Goal: Find specific fact: Find specific fact

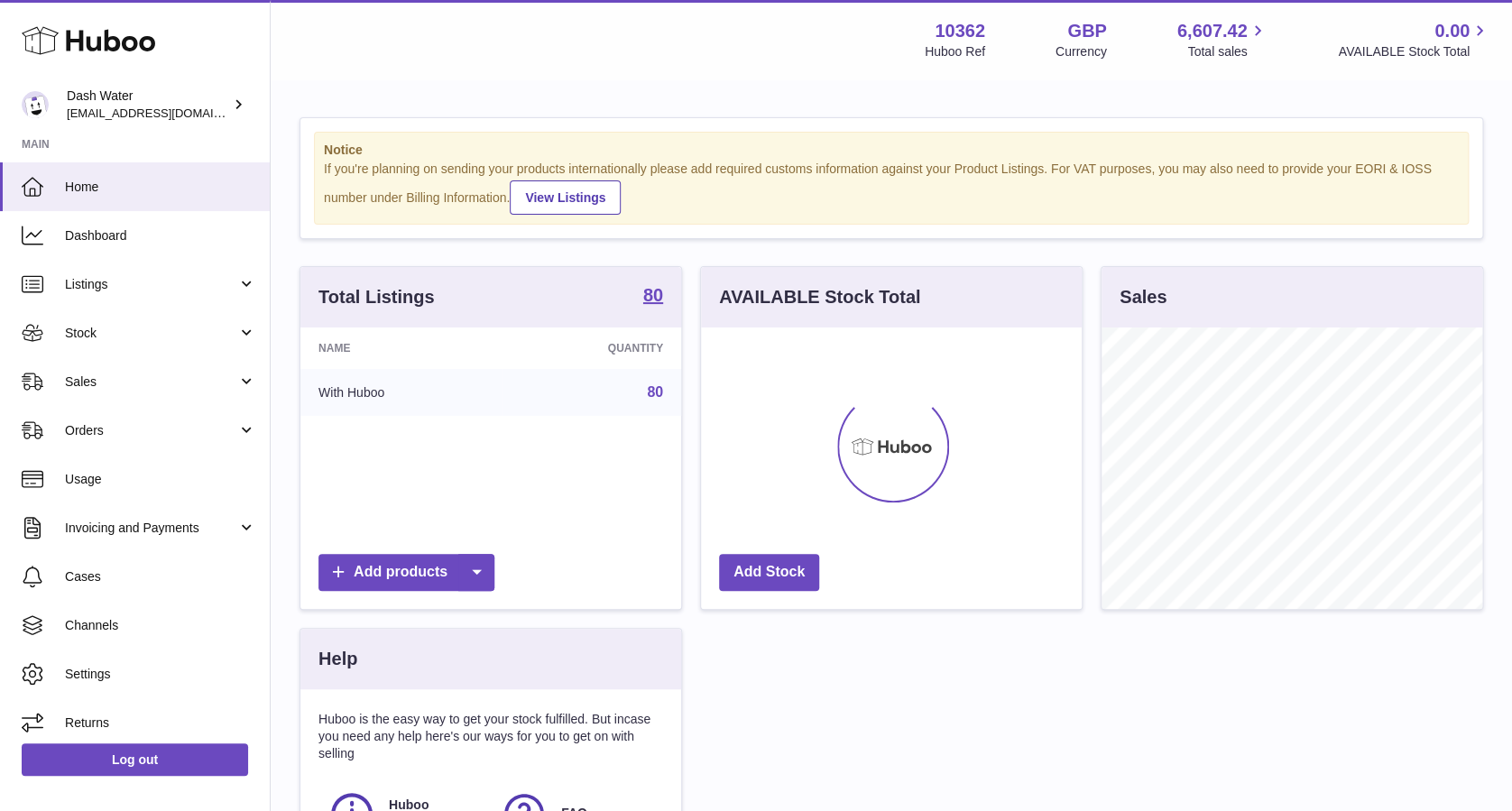
scroll to position [281, 380]
click at [159, 339] on span "Stock" at bounding box center [150, 333] width 172 height 17
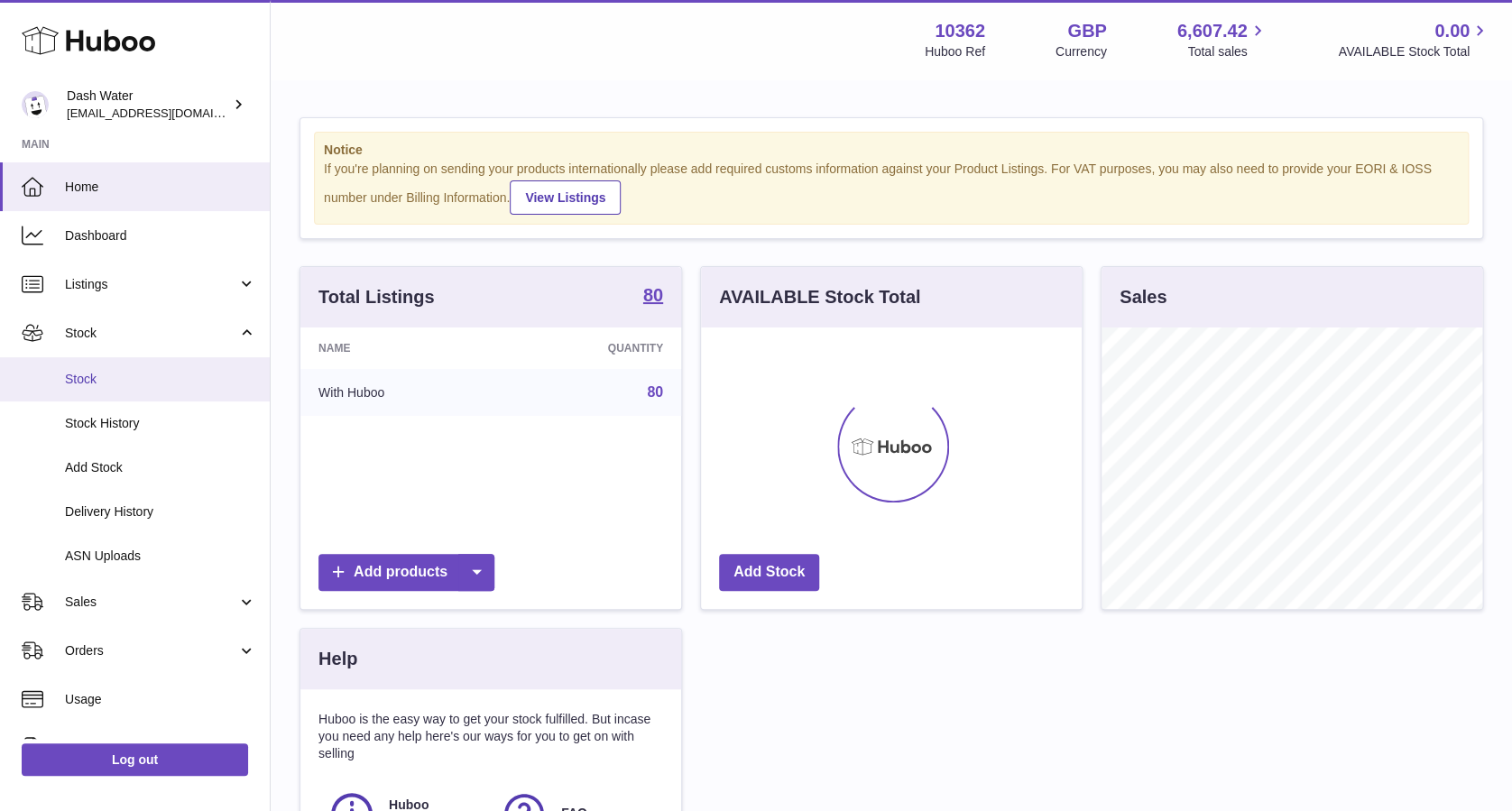
click at [188, 385] on span "Stock" at bounding box center [160, 379] width 192 height 17
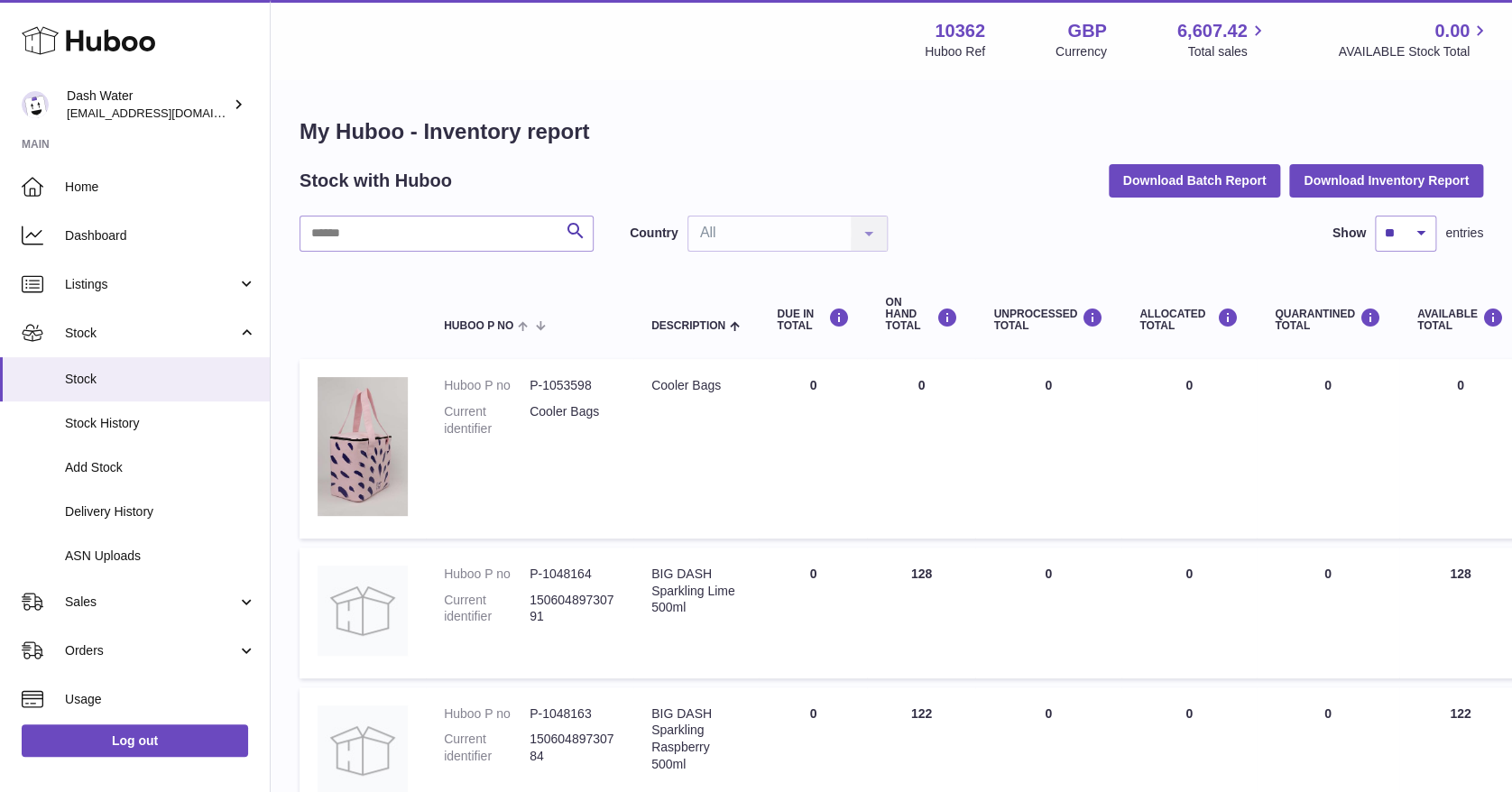
click at [436, 233] on input "text" at bounding box center [447, 233] width 295 height 36
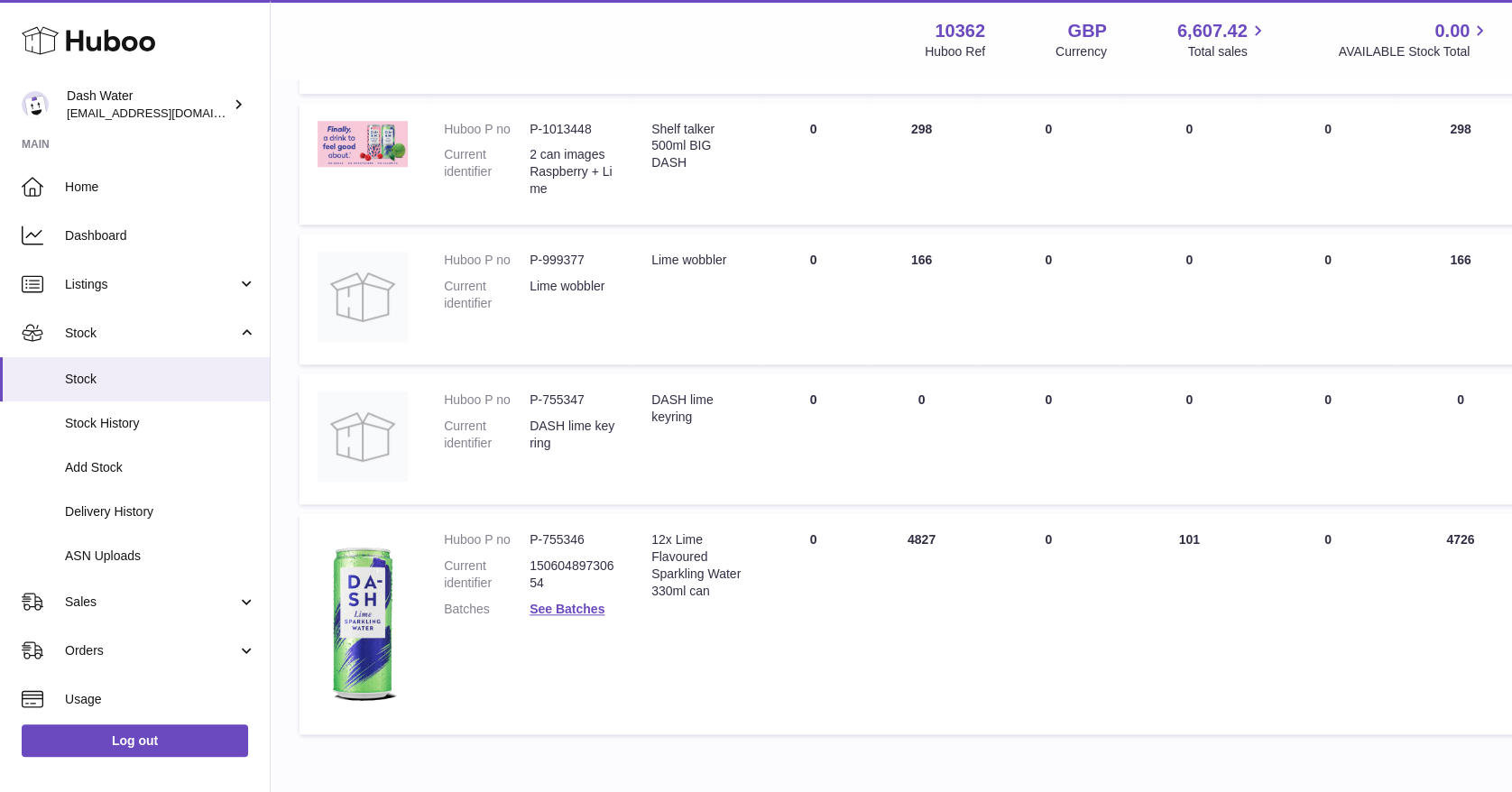
scroll to position [618, 0]
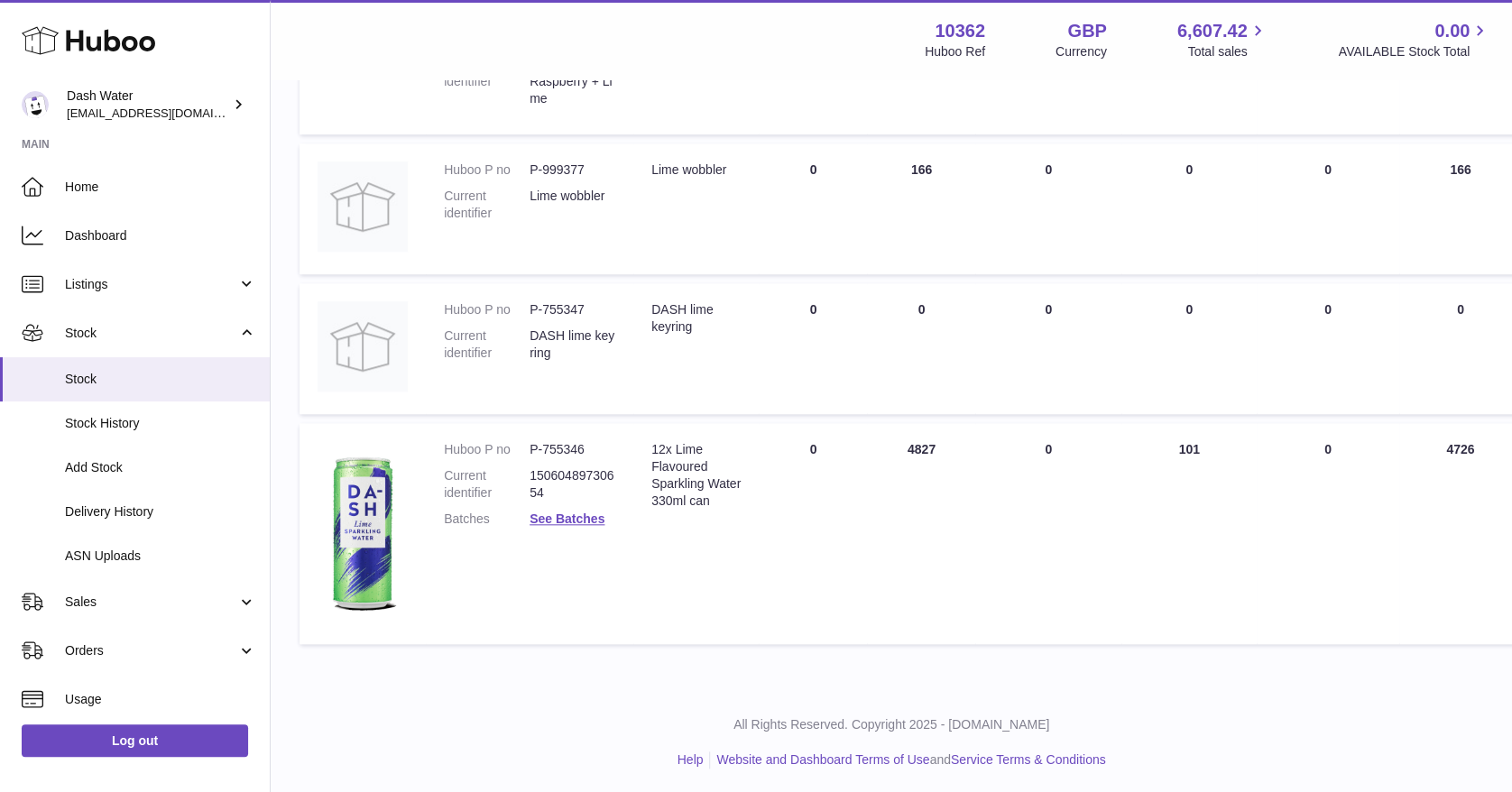
click at [554, 444] on dd "P-755346" at bounding box center [572, 449] width 86 height 17
copy dl "P-755346"
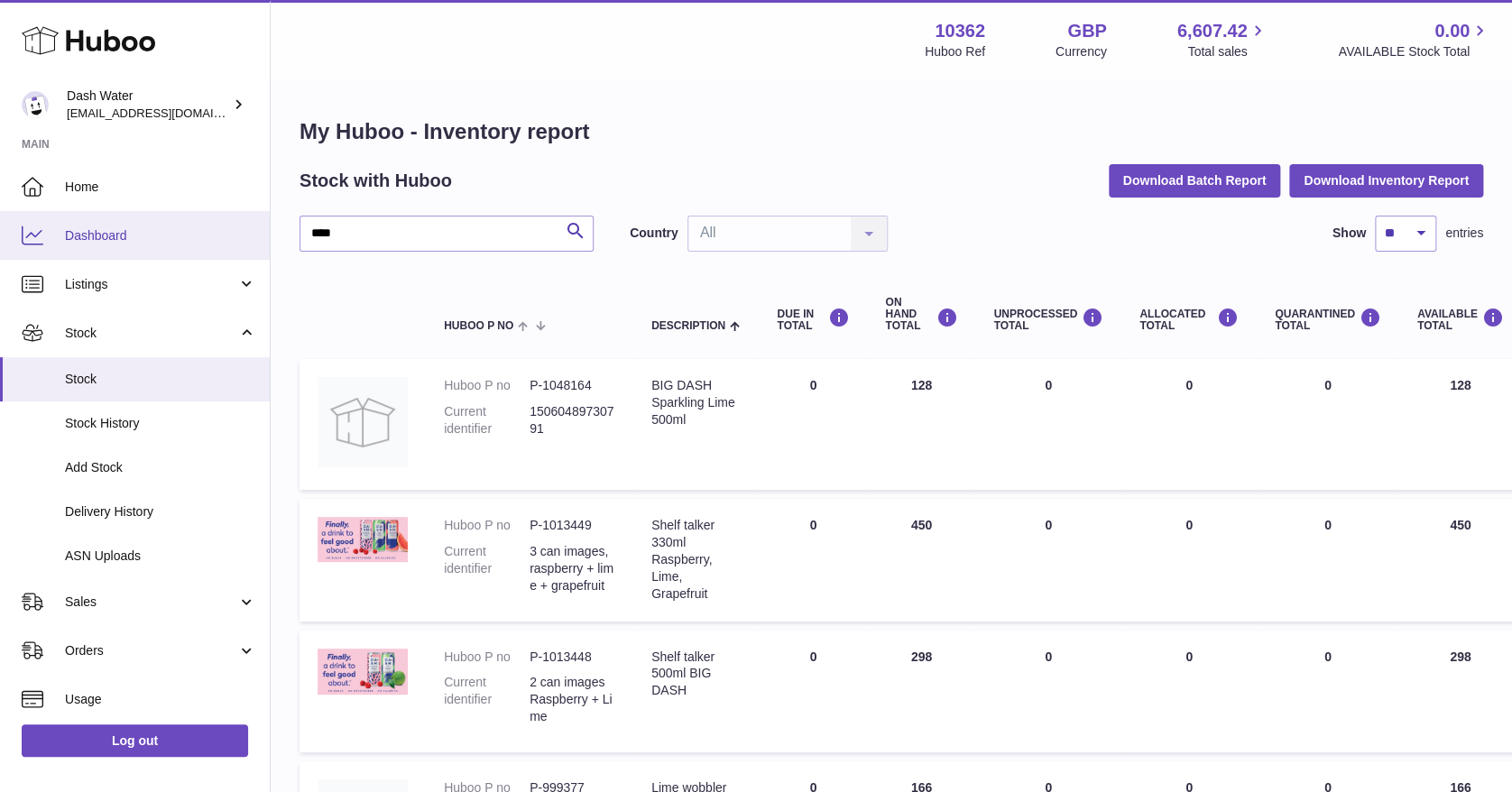
drag, startPoint x: 388, startPoint y: 209, endPoint x: 237, endPoint y: 215, distance: 151.1
click at [237, 215] on div "Huboo Dash Water bea@dash-water.com Main Home Dashboard Listings Not with Huboo…" at bounding box center [756, 706] width 1512 height 1414
drag, startPoint x: 237, startPoint y: 215, endPoint x: 372, endPoint y: 249, distance: 139.2
click at [372, 249] on input "****" at bounding box center [447, 233] width 295 height 36
drag, startPoint x: 316, startPoint y: 231, endPoint x: 231, endPoint y: 222, distance: 85.5
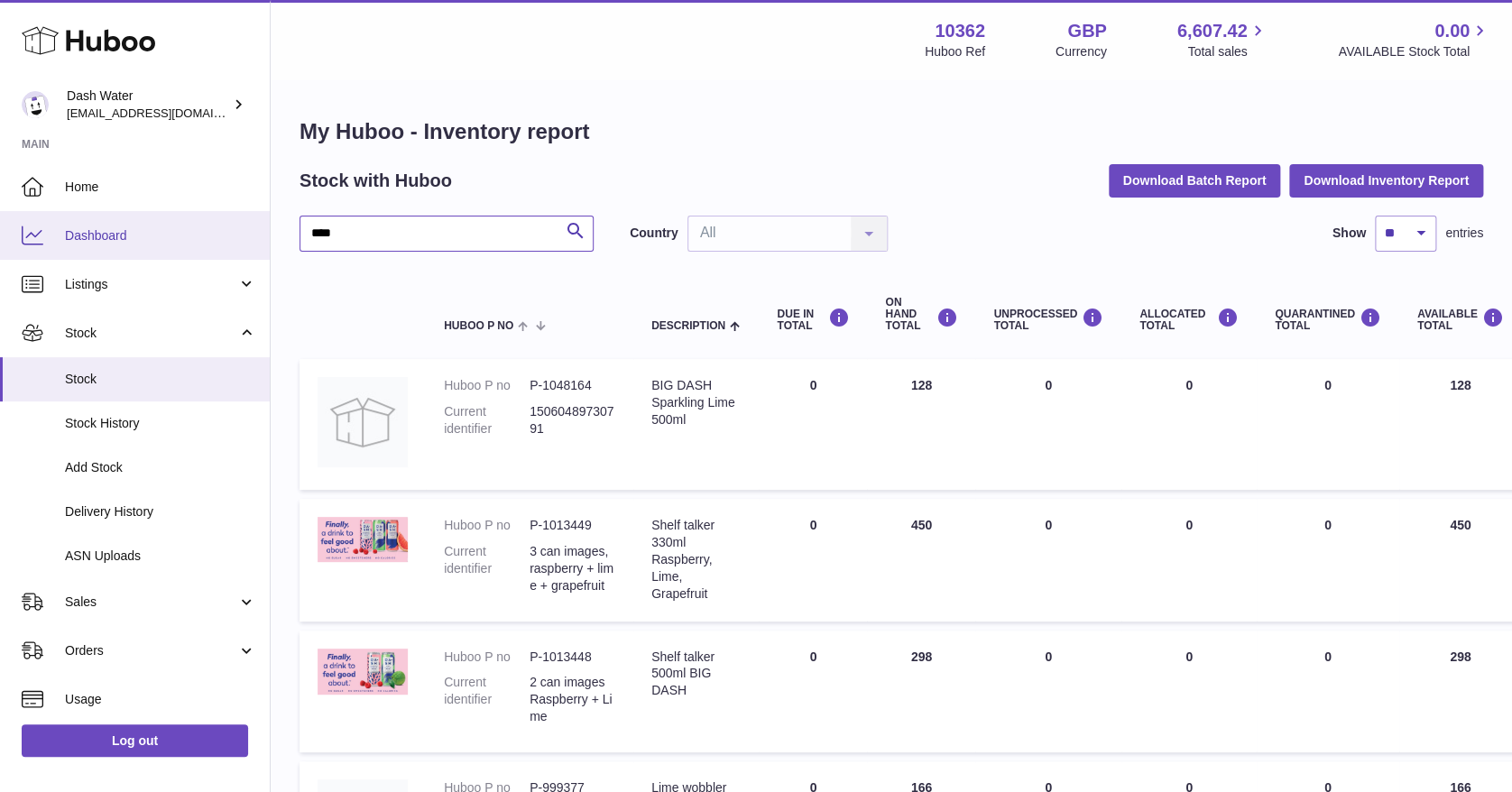
click at [231, 222] on div "Huboo Dash Water bea@dash-water.com Main Home Dashboard Listings Not with Huboo…" at bounding box center [756, 706] width 1512 height 1414
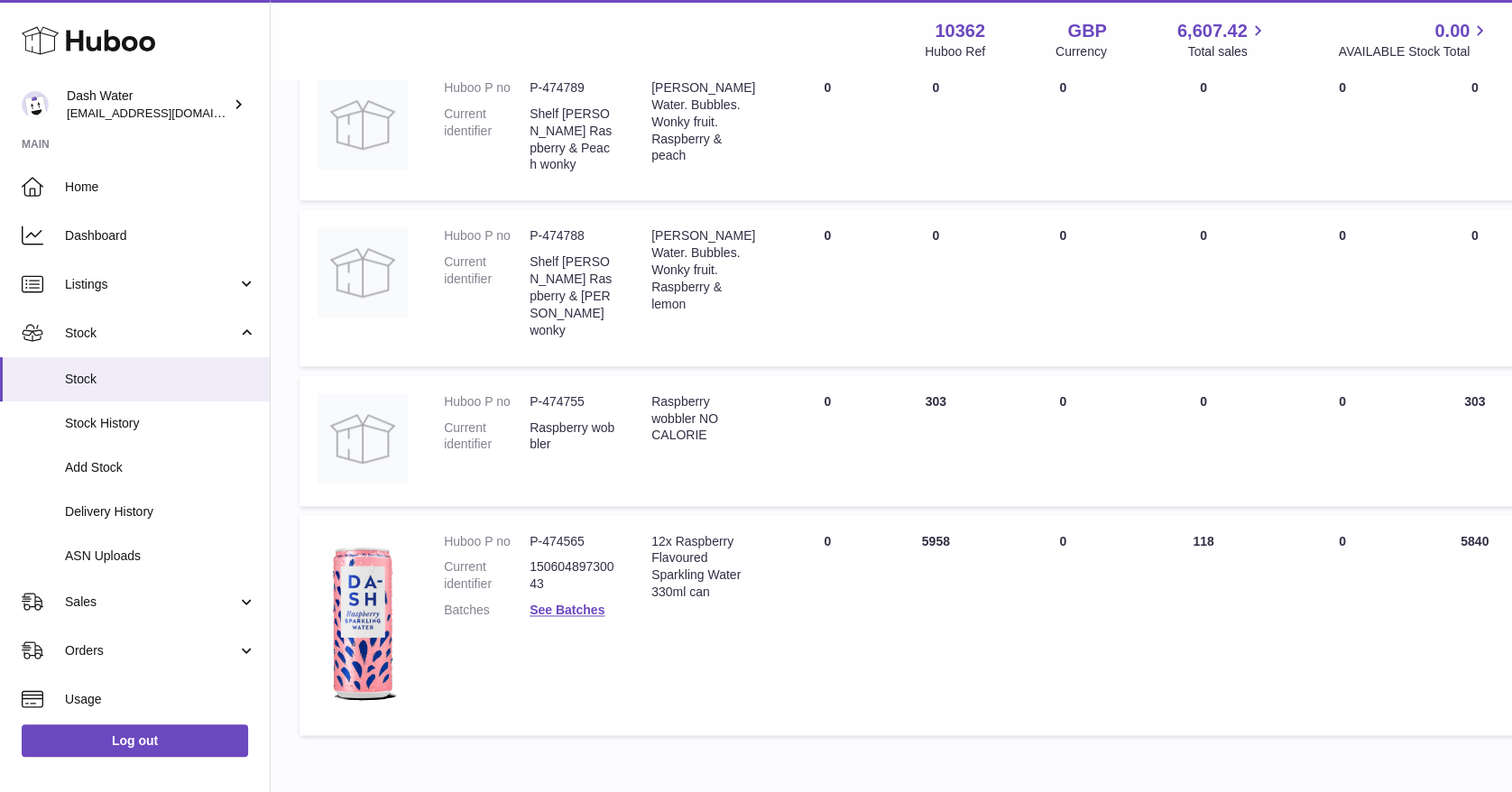
scroll to position [984, 0]
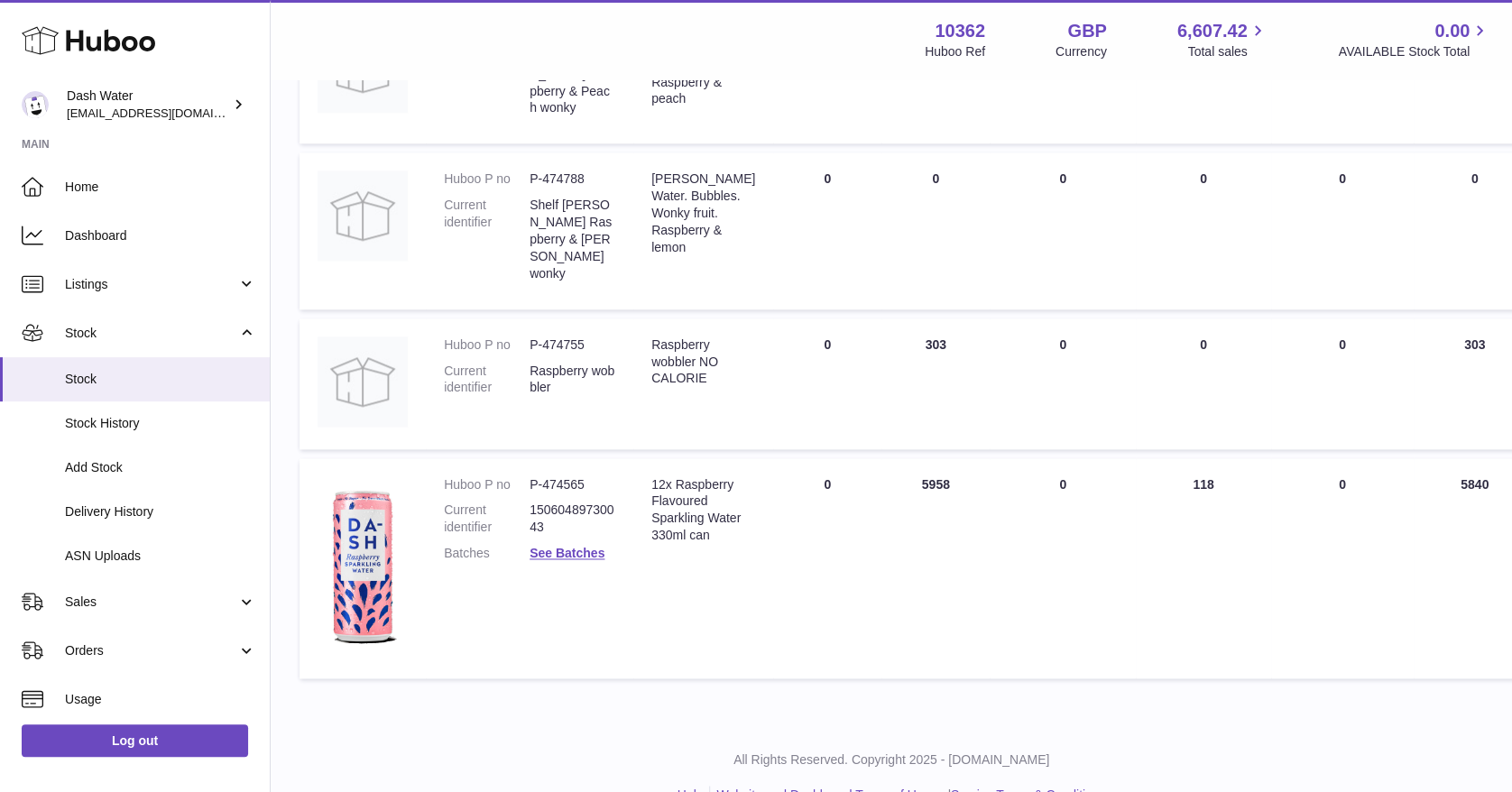
click at [552, 476] on dd "P-474565" at bounding box center [572, 485] width 86 height 17
copy dl "P-474565"
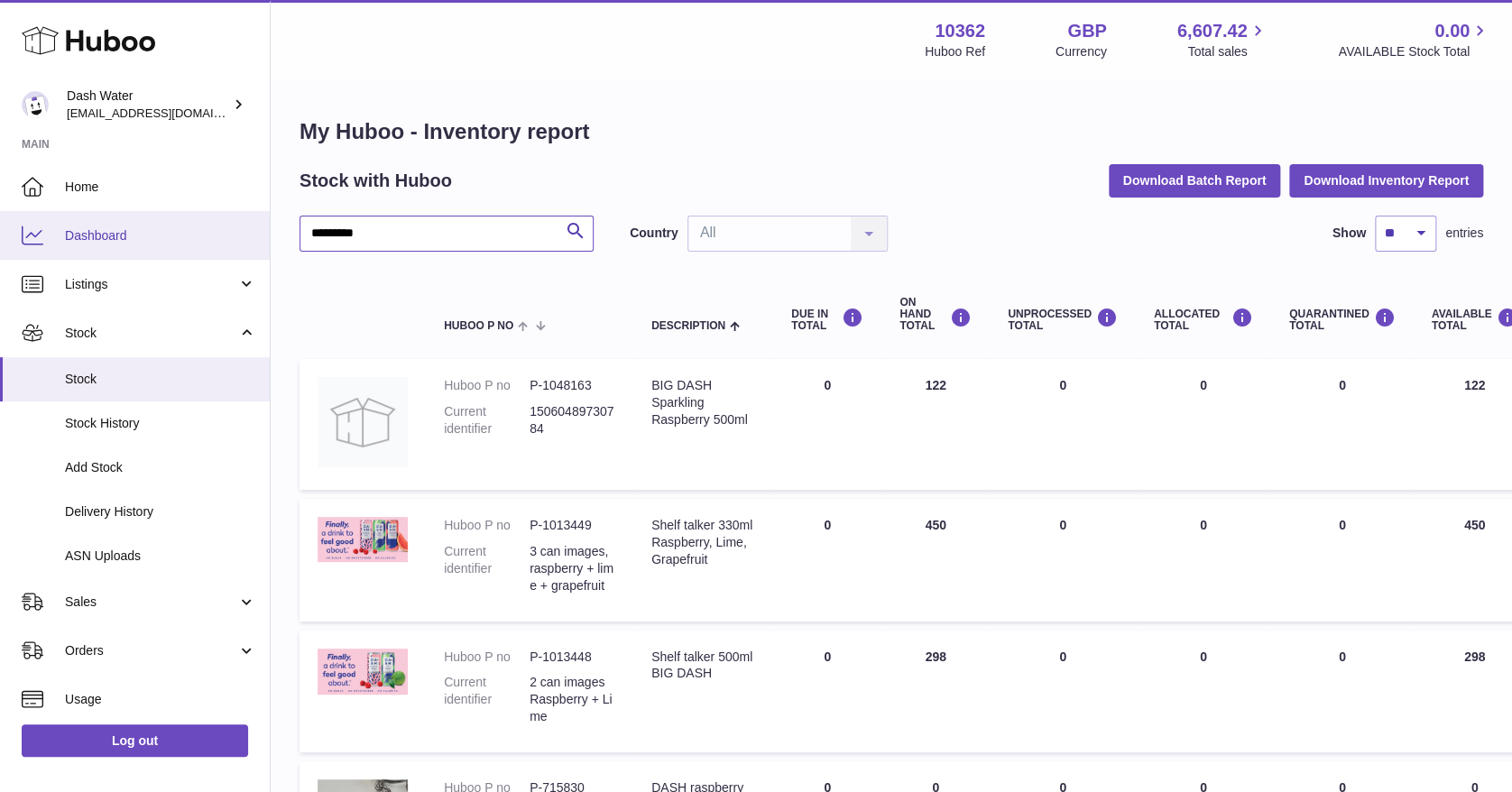
drag, startPoint x: 424, startPoint y: 238, endPoint x: 64, endPoint y: 251, distance: 360.2
type input "*"
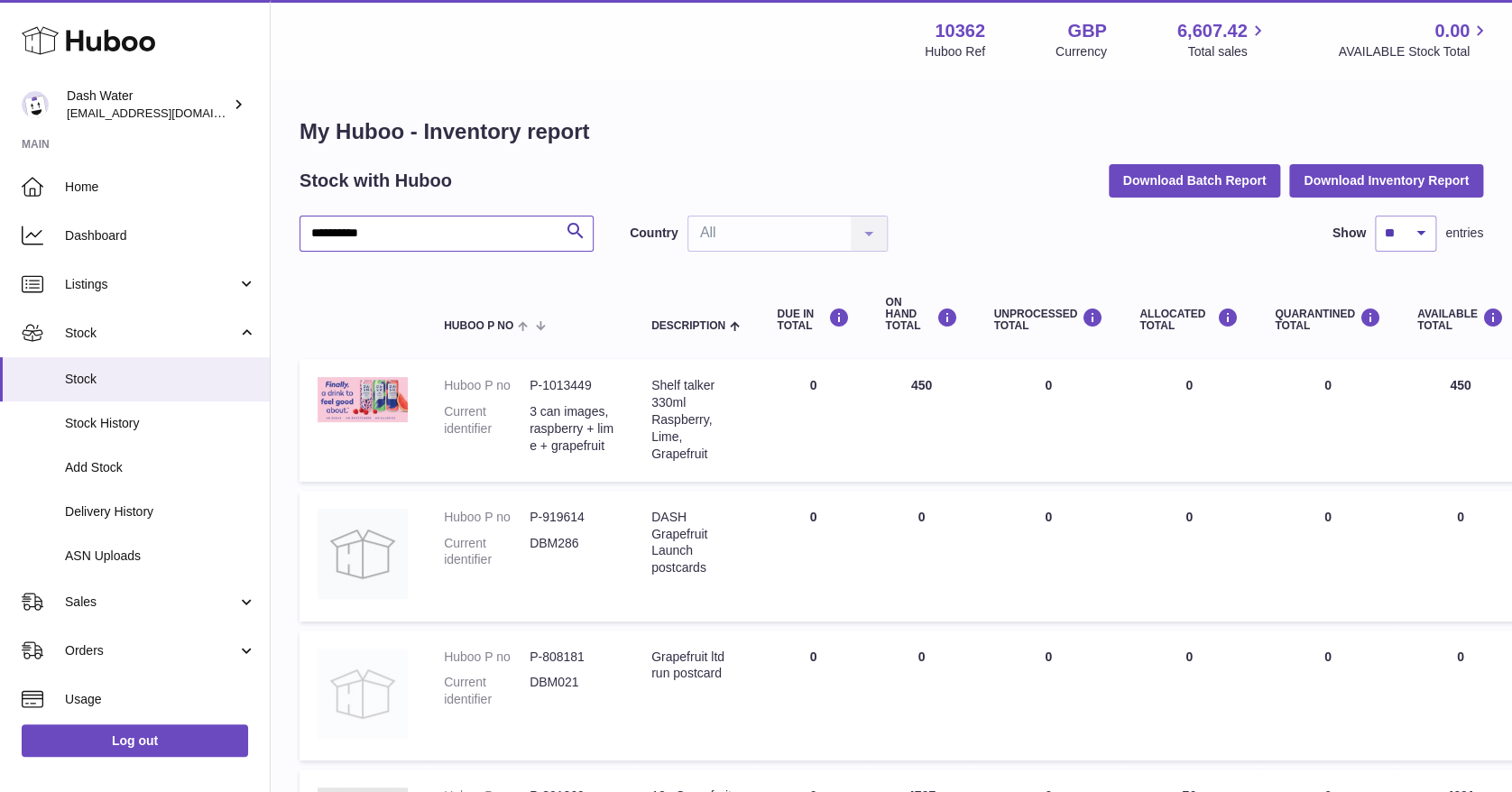
scroll to position [309, 0]
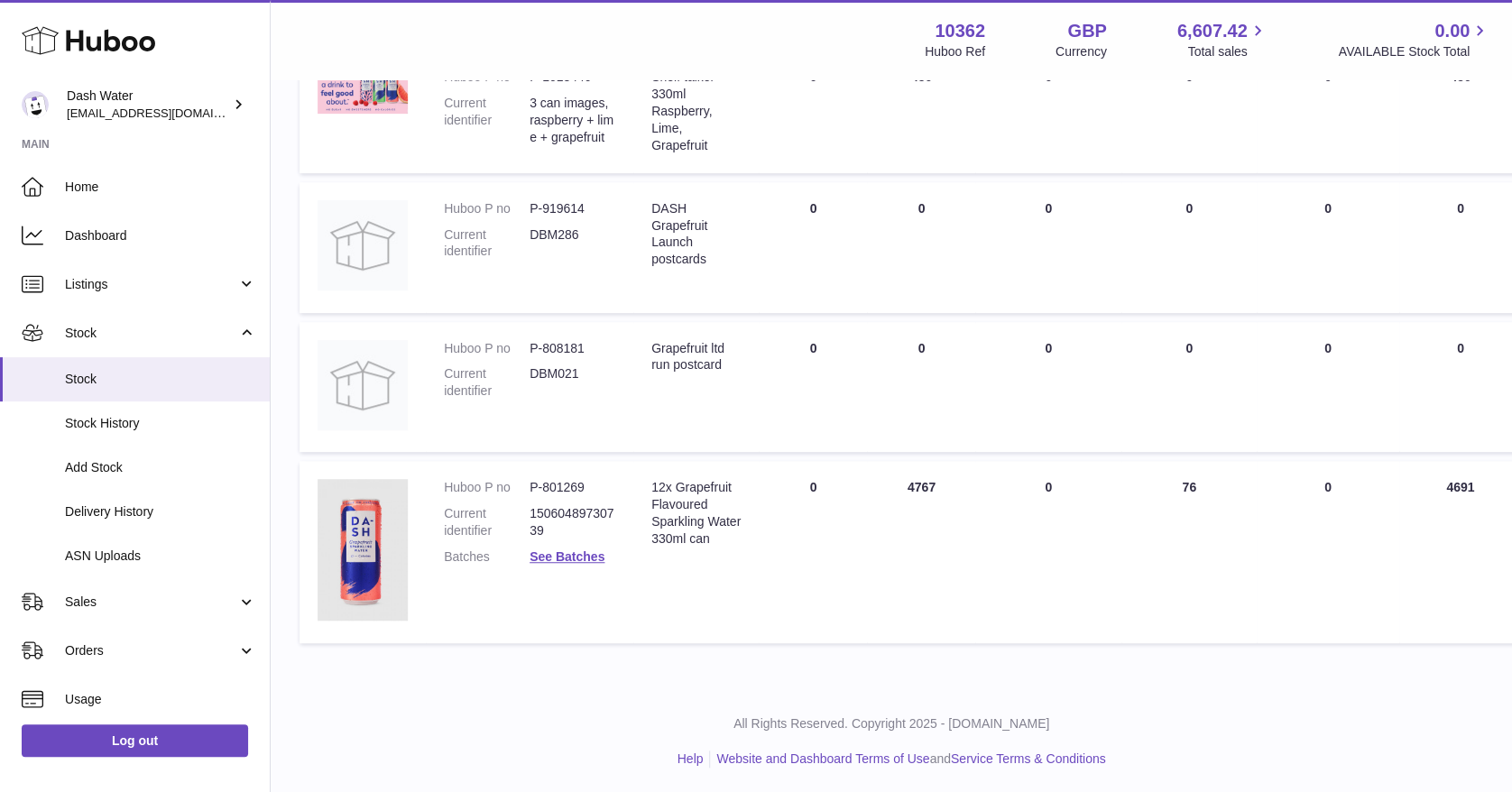
click at [551, 486] on dd "P-801269" at bounding box center [572, 488] width 86 height 17
copy dl "P-801269"
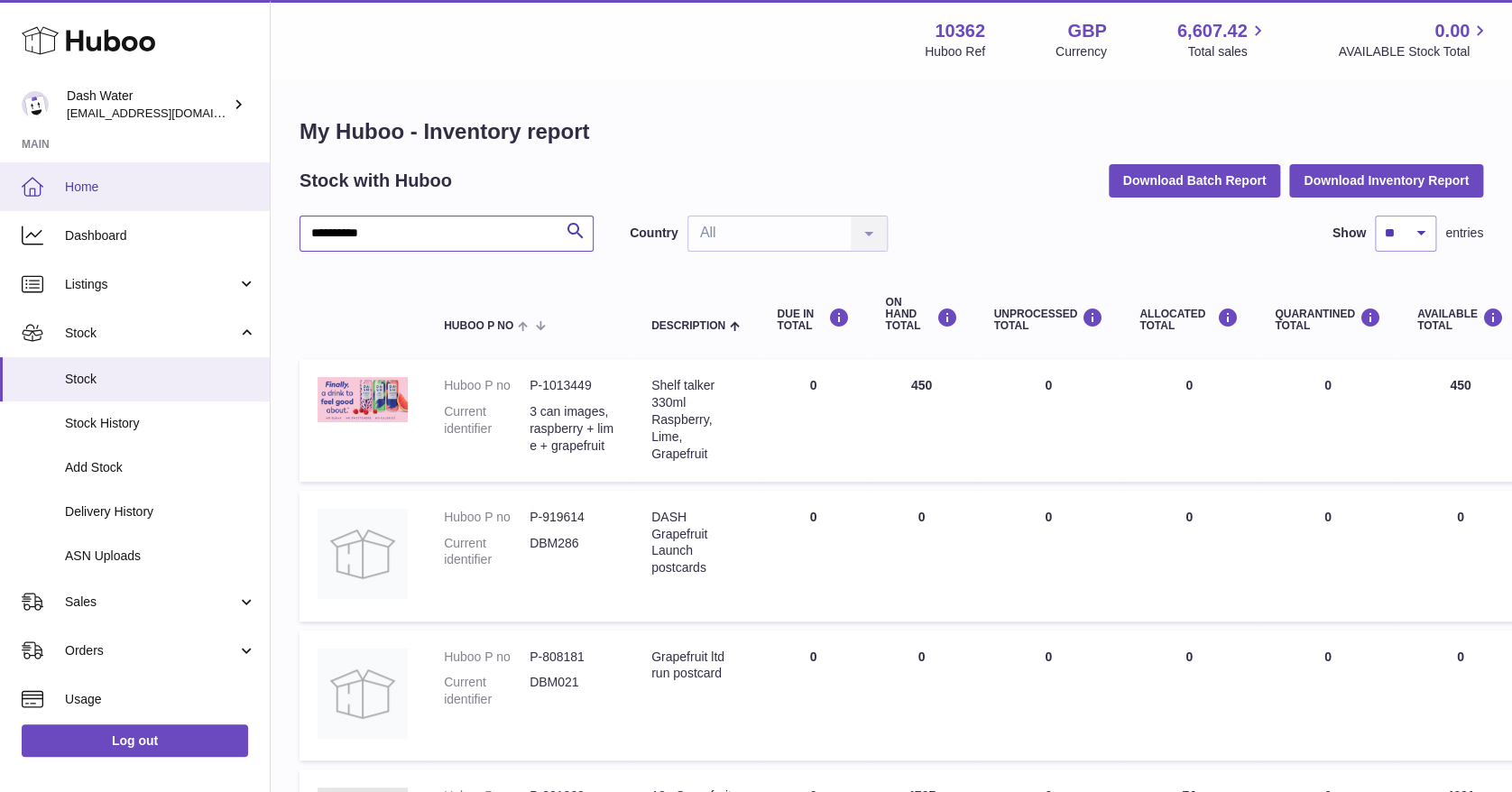
drag, startPoint x: 455, startPoint y: 231, endPoint x: 194, endPoint y: 193, distance: 263.8
click at [194, 193] on div "**********" at bounding box center [756, 551] width 1512 height 1103
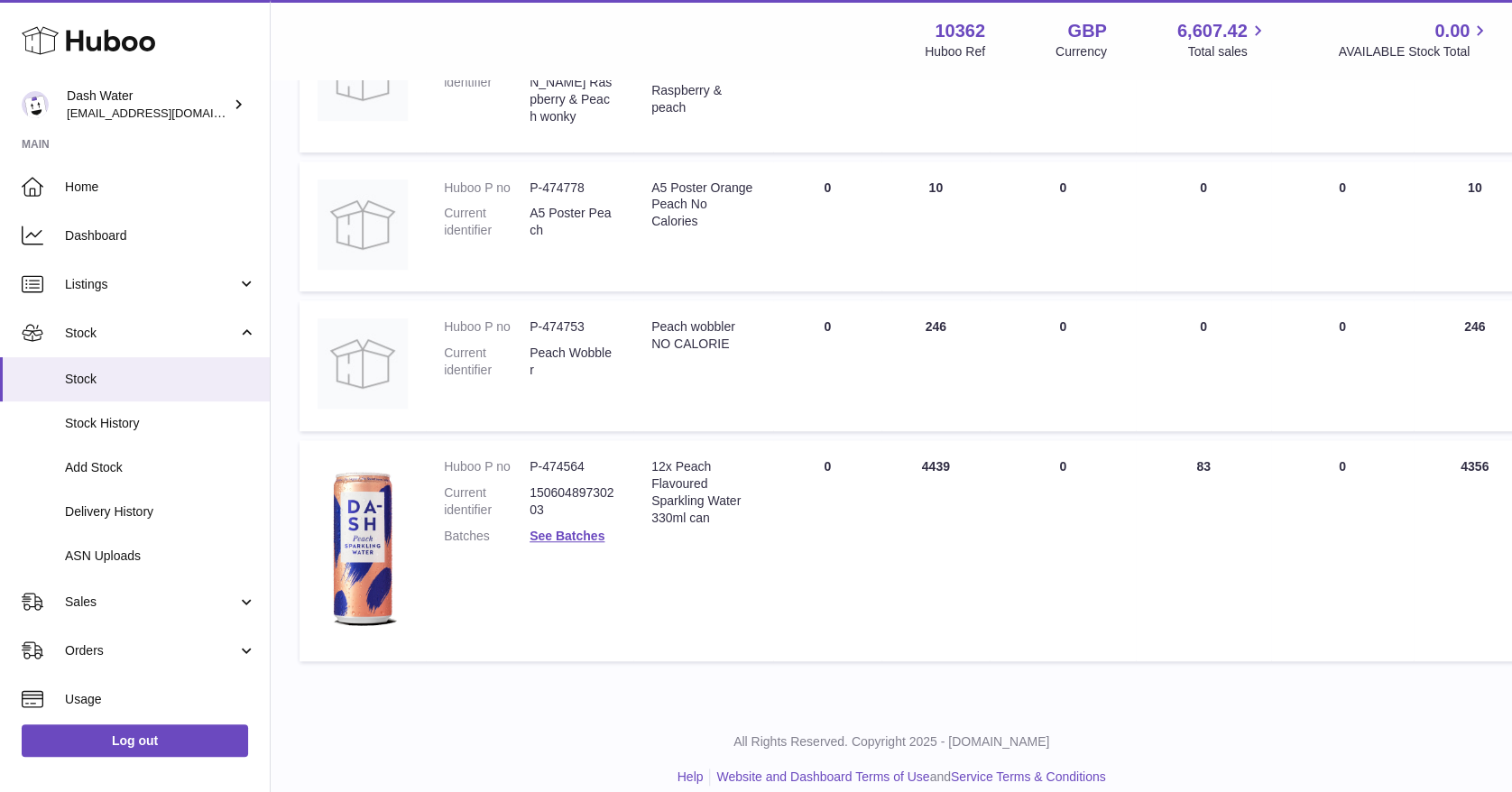
scroll to position [355, 0]
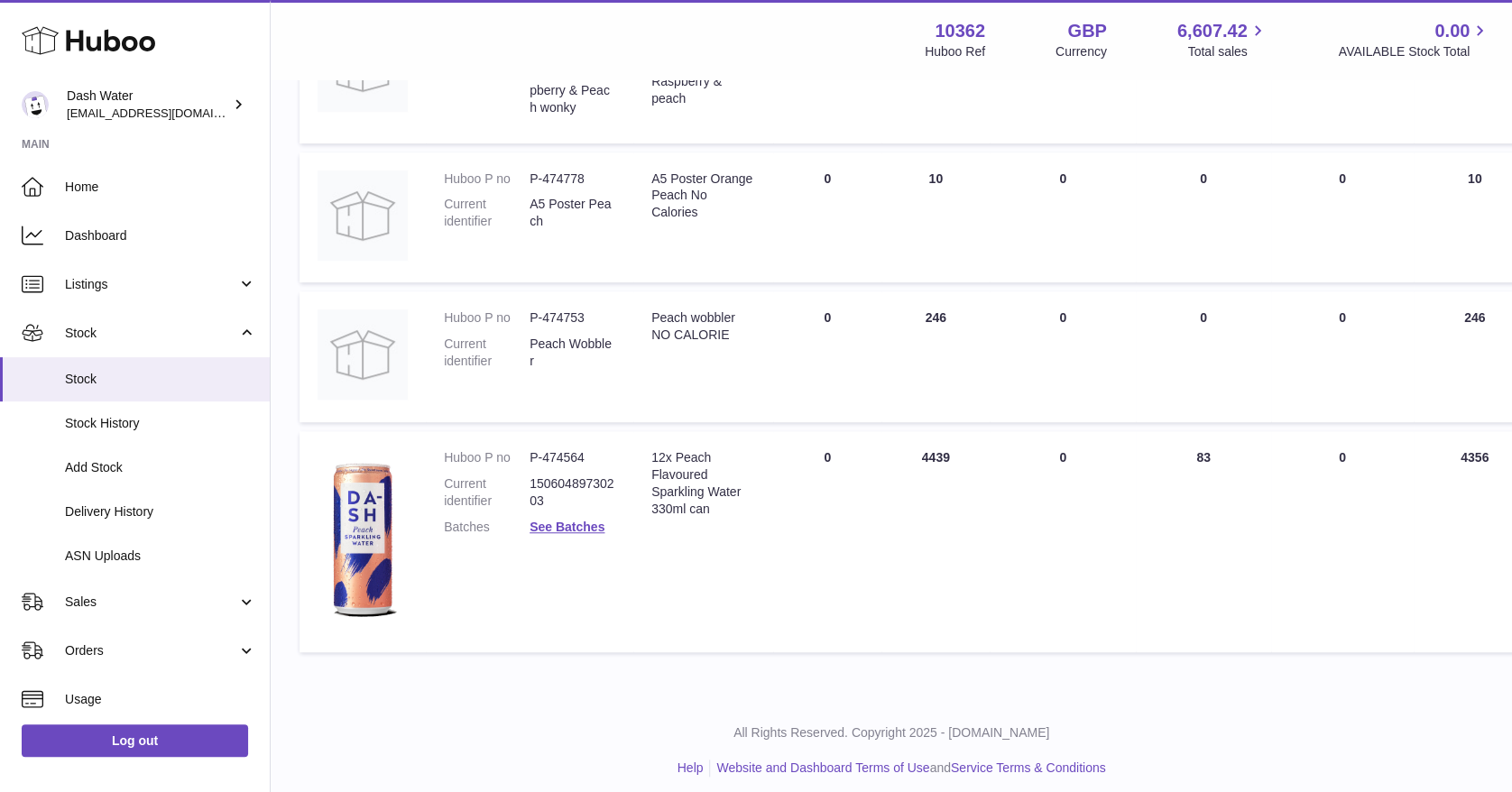
type input "*****"
click at [536, 449] on dd "P-474564" at bounding box center [572, 458] width 86 height 17
copy dl "P-474564"
